Goal: Check status: Check status

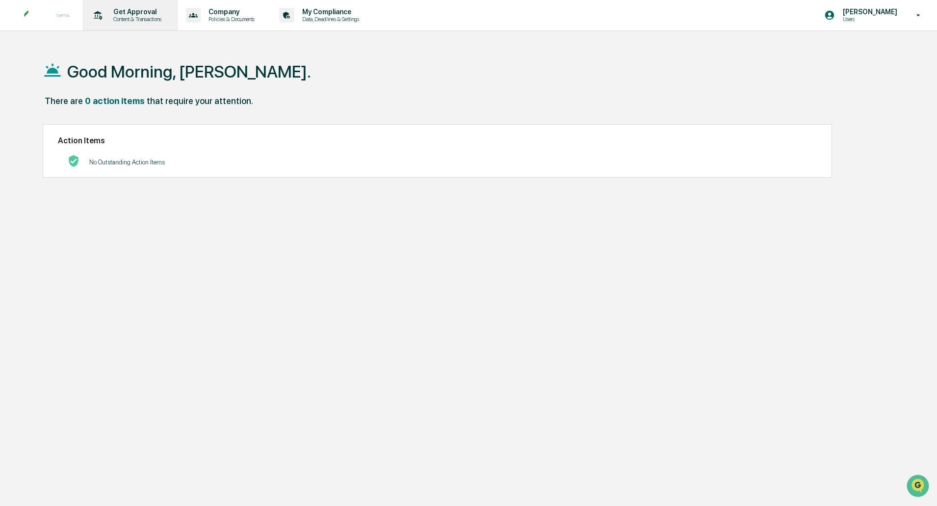
click at [123, 18] on p "Content & Transactions" at bounding box center [136, 19] width 61 height 7
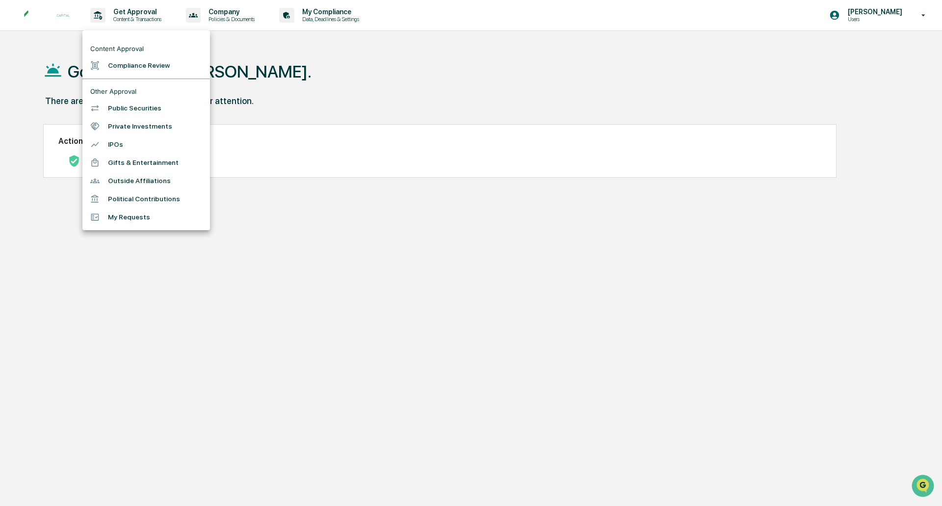
click at [143, 220] on li "My Requests" at bounding box center [146, 217] width 128 height 18
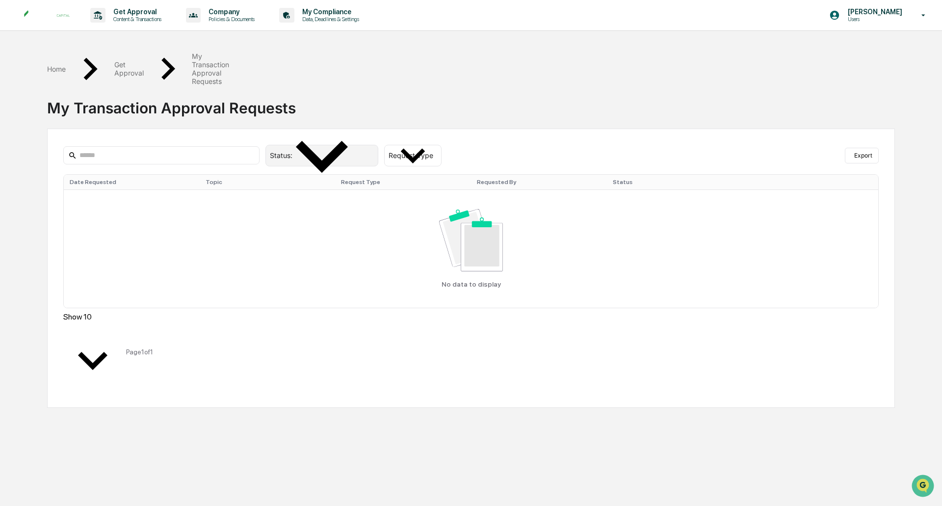
click at [357, 150] on div "Pending Review" at bounding box center [326, 156] width 61 height 12
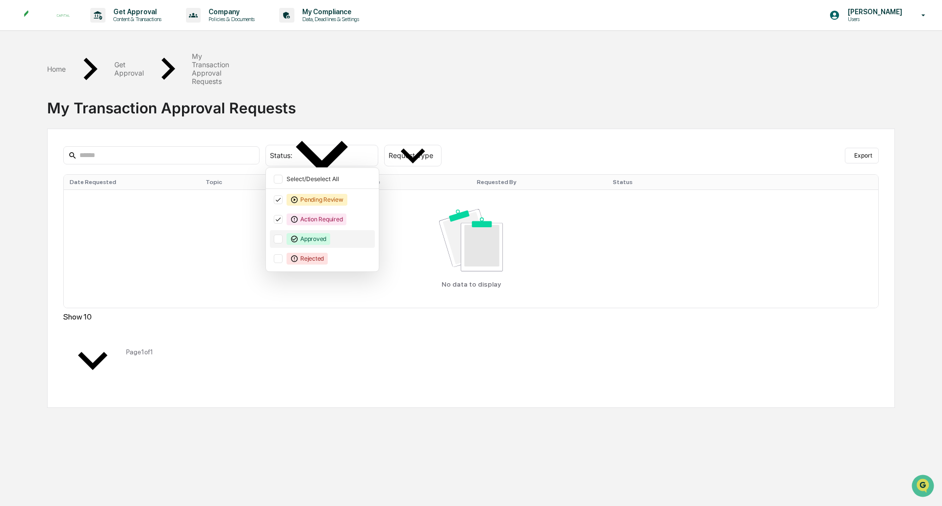
click at [285, 230] on div "Approved" at bounding box center [322, 239] width 105 height 18
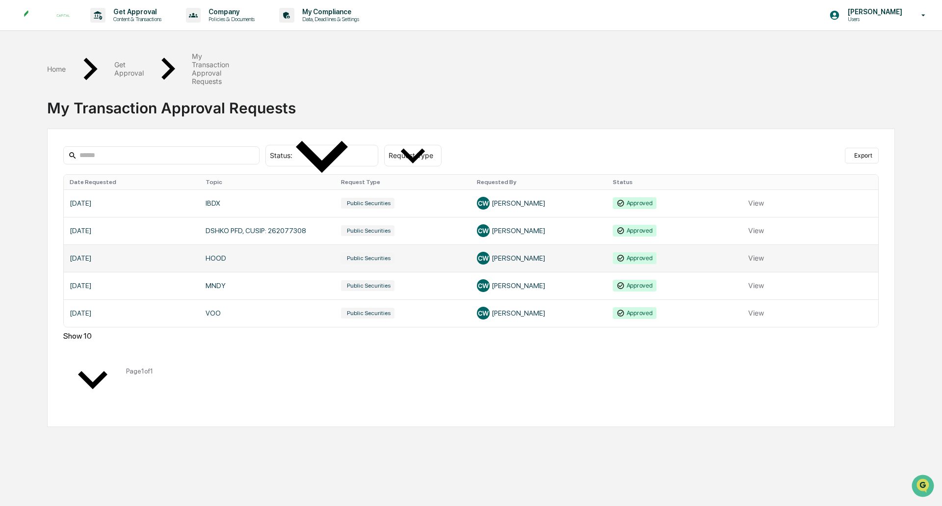
click at [750, 244] on link at bounding box center [471, 257] width 815 height 27
